Goal: Information Seeking & Learning: Learn about a topic

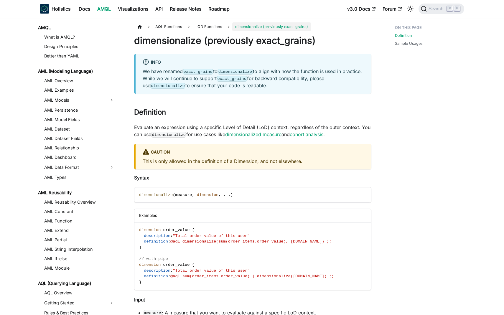
scroll to position [369, 0]
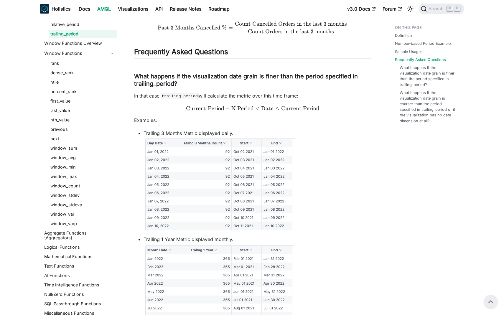
scroll to position [809, 0]
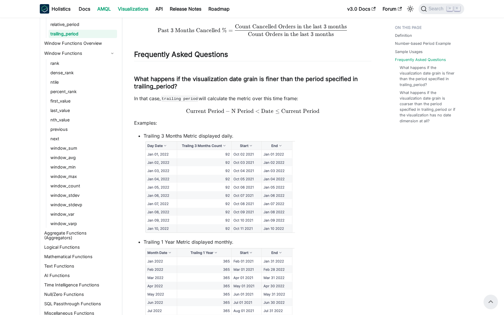
click at [127, 6] on link "Visualizations" at bounding box center [132, 8] width 37 height 9
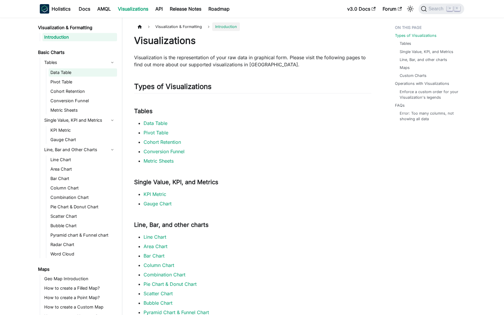
click at [84, 71] on link "Data Table" at bounding box center [83, 72] width 68 height 8
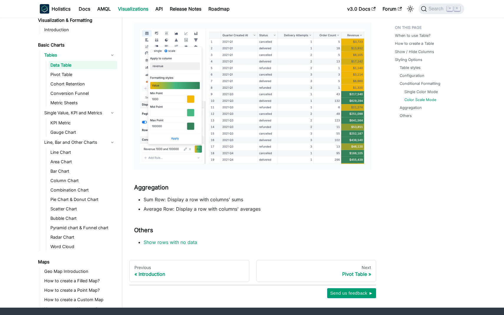
scroll to position [1644, 0]
